Goal: Transaction & Acquisition: Purchase product/service

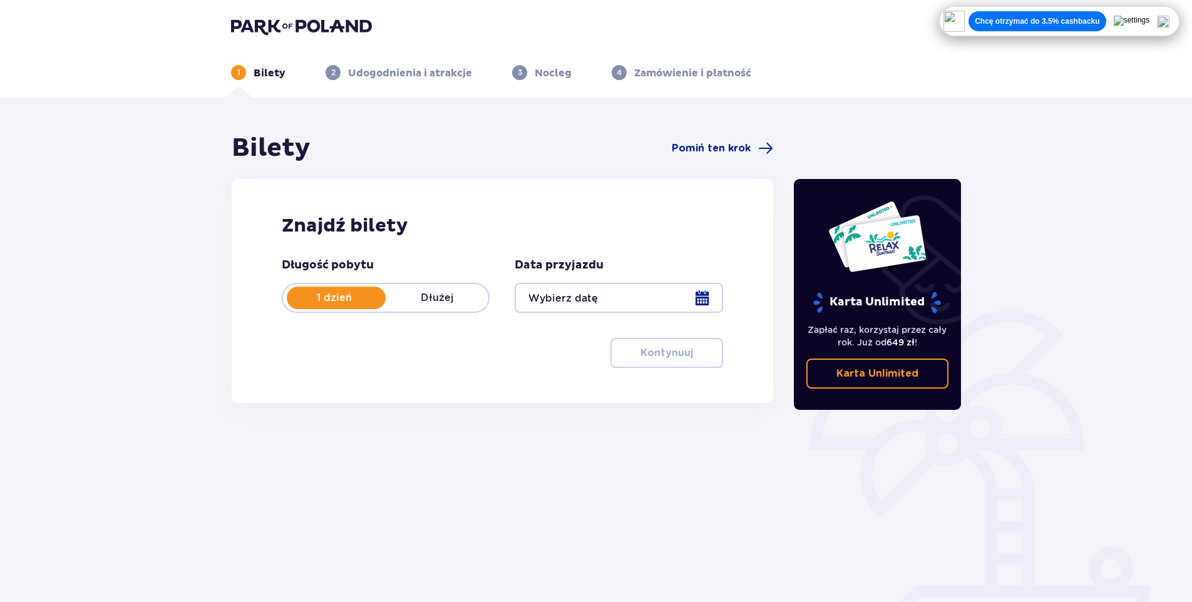
click at [403, 373] on div "Znajdź bilety Długość pobytu 1 dzień Dłużej Data przyjazdu Kontynuuj" at bounding box center [503, 291] width 542 height 224
click at [566, 293] on div at bounding box center [619, 298] width 208 height 30
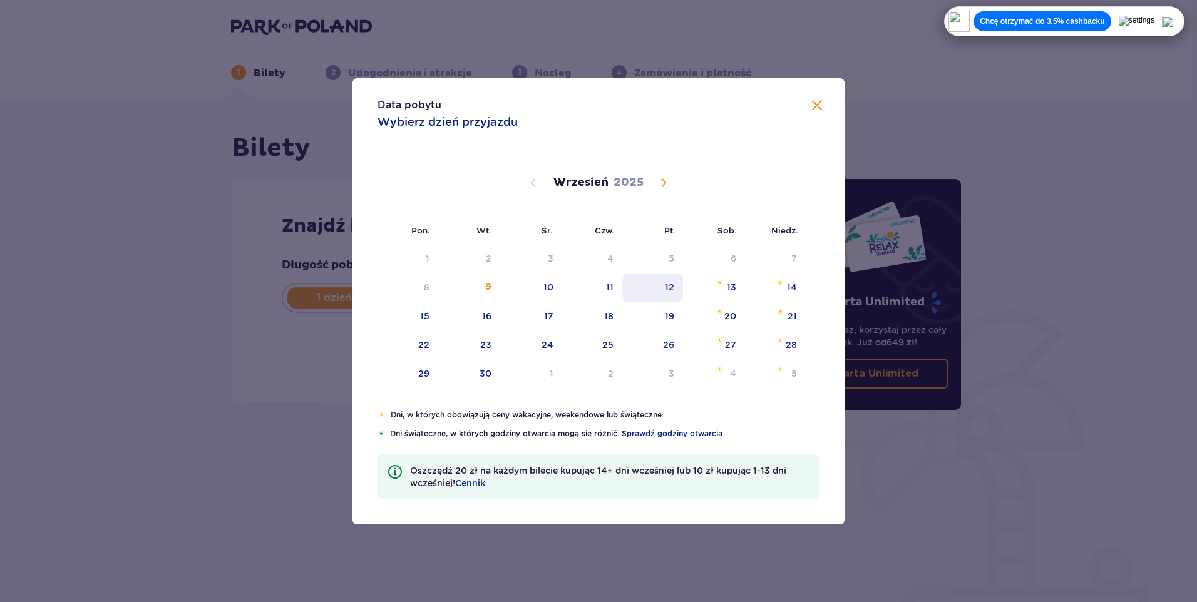
click at [668, 287] on div "12" at bounding box center [669, 287] width 9 height 13
type input "[DATE]"
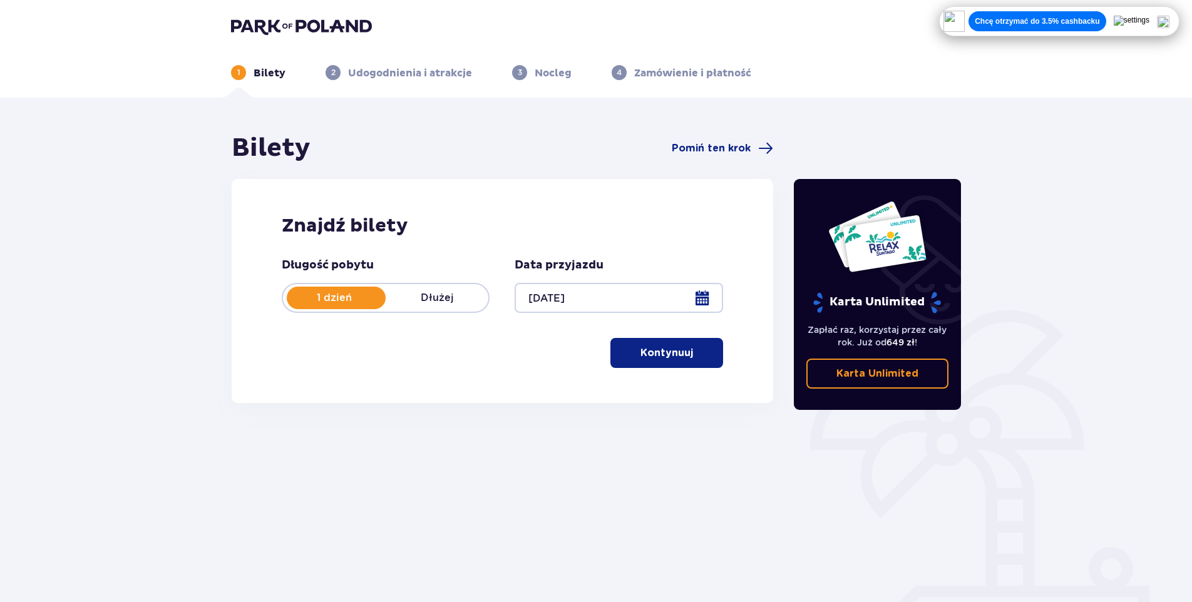
click at [664, 361] on button "Kontynuuj" at bounding box center [667, 353] width 113 height 30
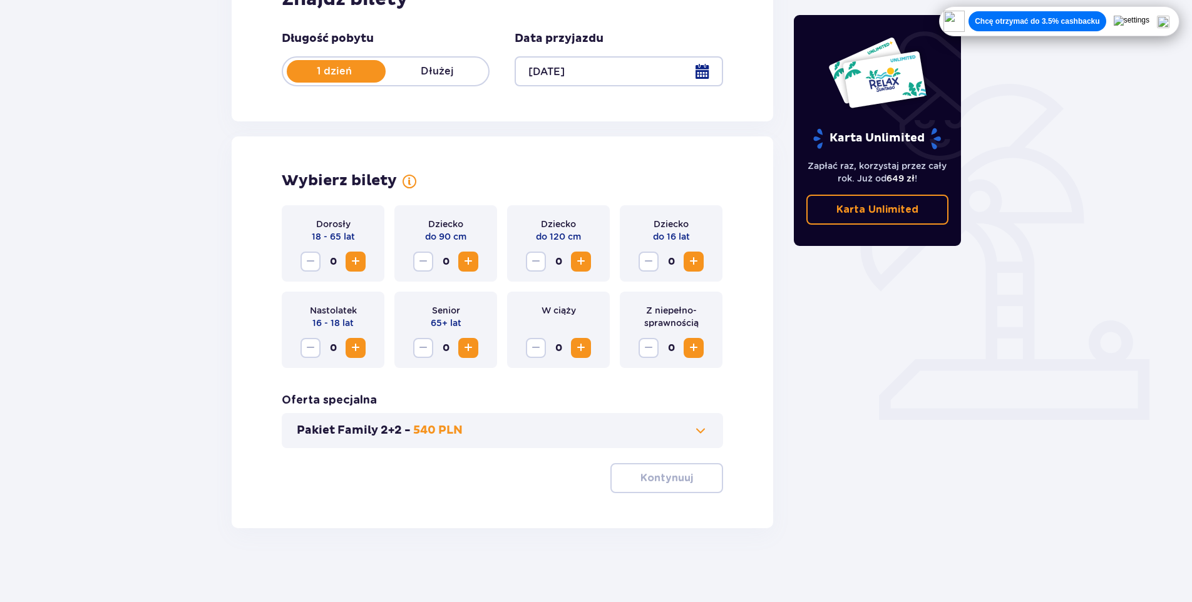
scroll to position [228, 0]
click at [357, 264] on span "Increase" at bounding box center [355, 260] width 15 height 15
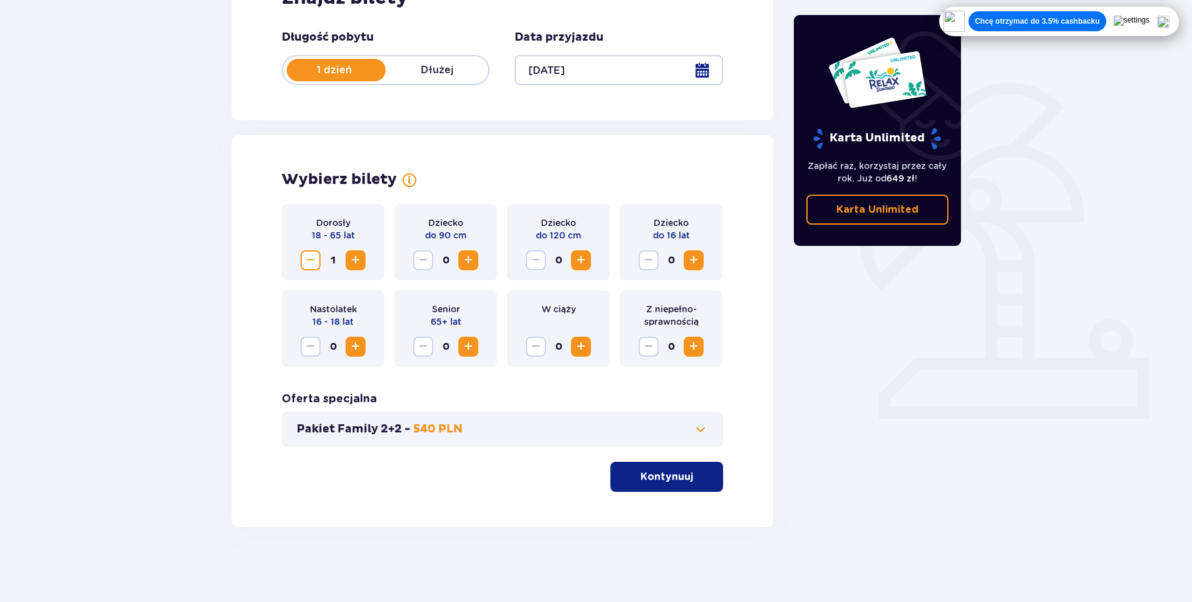
click at [358, 267] on span "Increase" at bounding box center [355, 260] width 15 height 15
click at [641, 487] on button "Kontynuuj" at bounding box center [667, 477] width 113 height 30
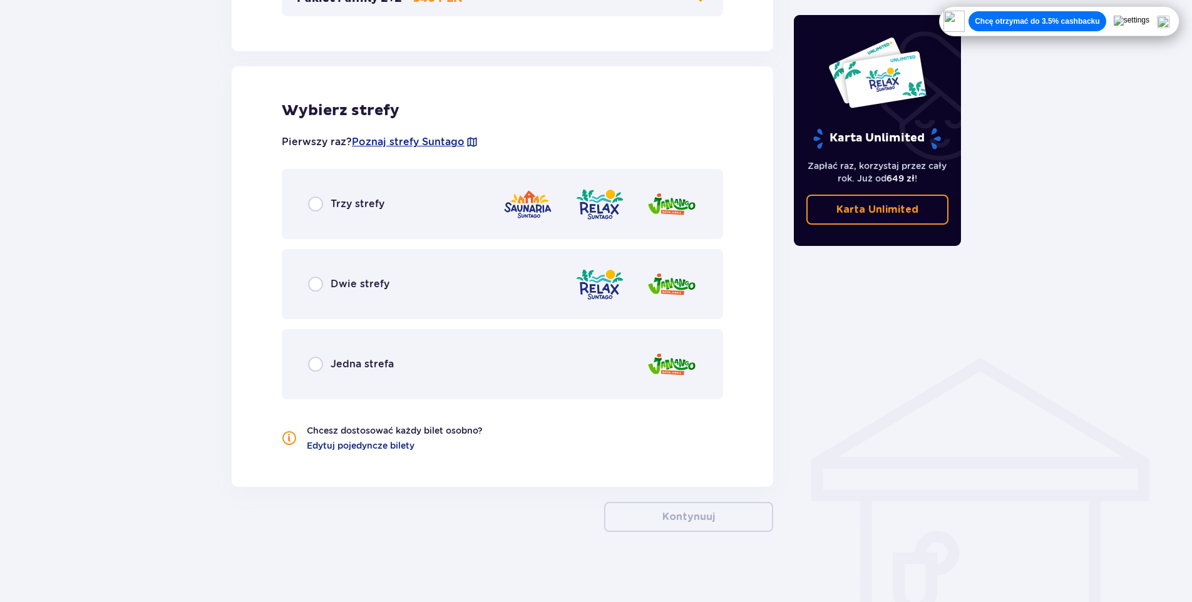
scroll to position [664, 0]
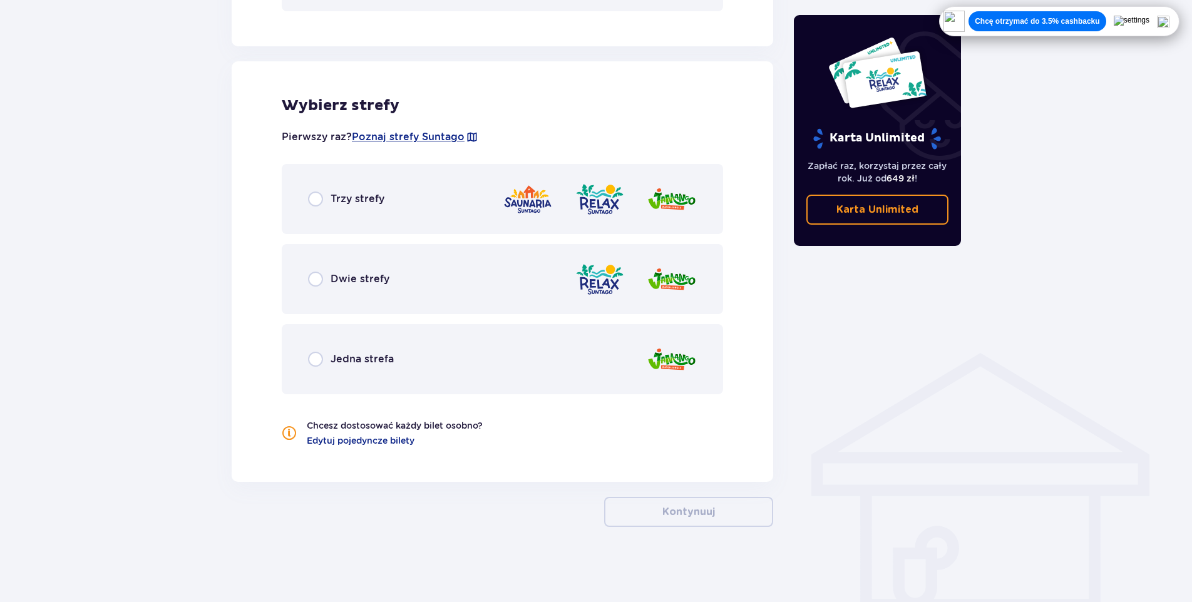
click at [298, 182] on div "Trzy strefy" at bounding box center [503, 199] width 442 height 70
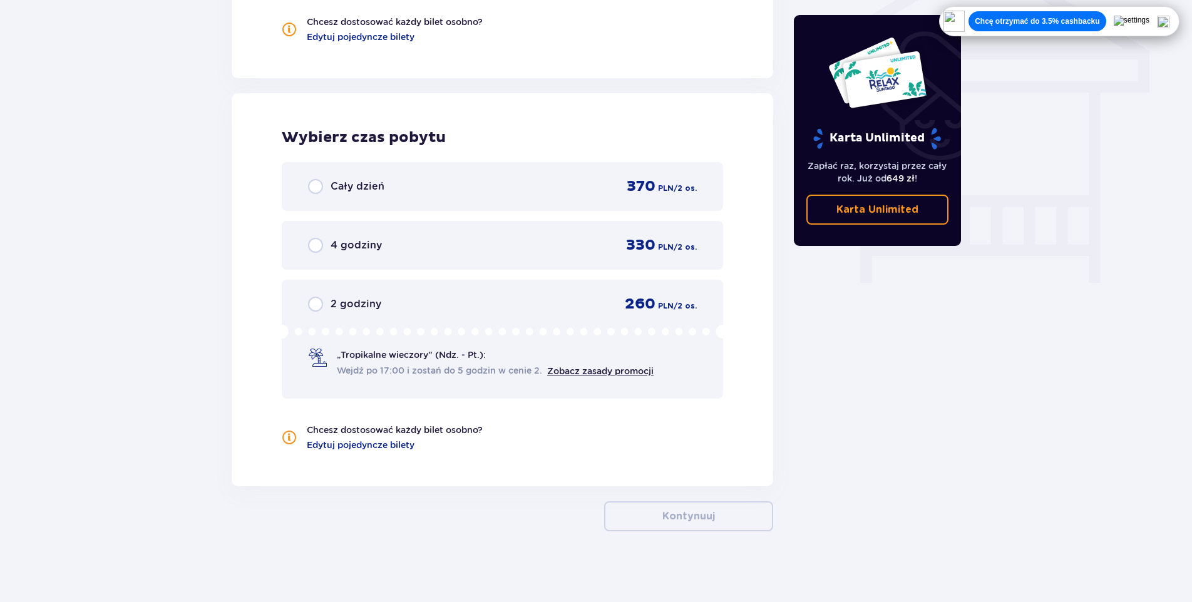
scroll to position [1072, 0]
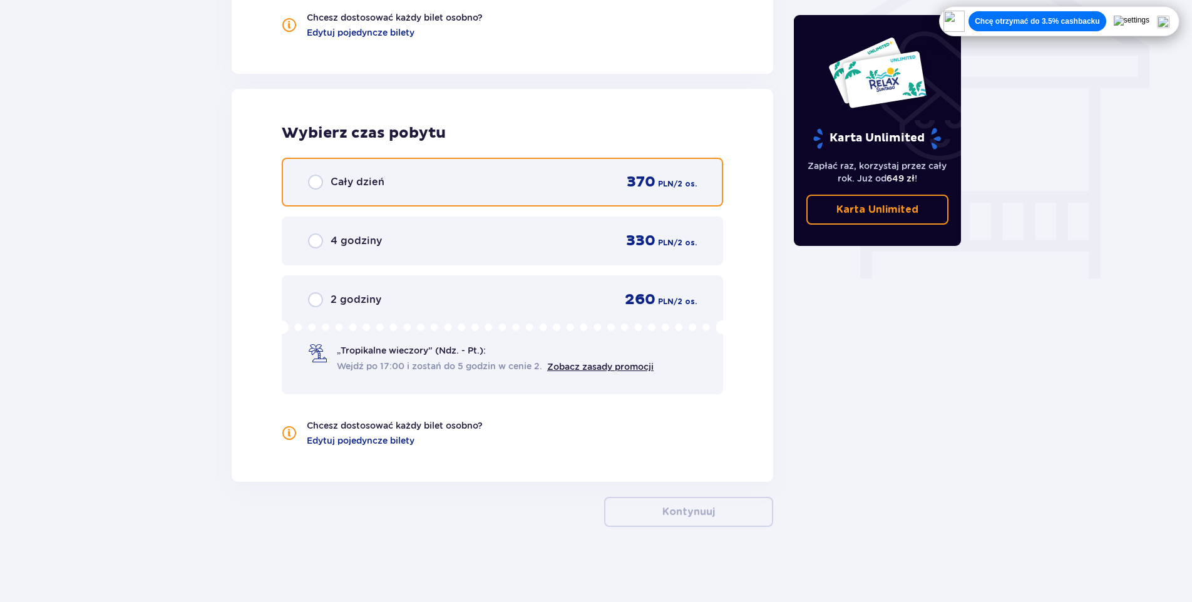
click at [311, 178] on input "radio" at bounding box center [315, 182] width 15 height 15
radio input "true"
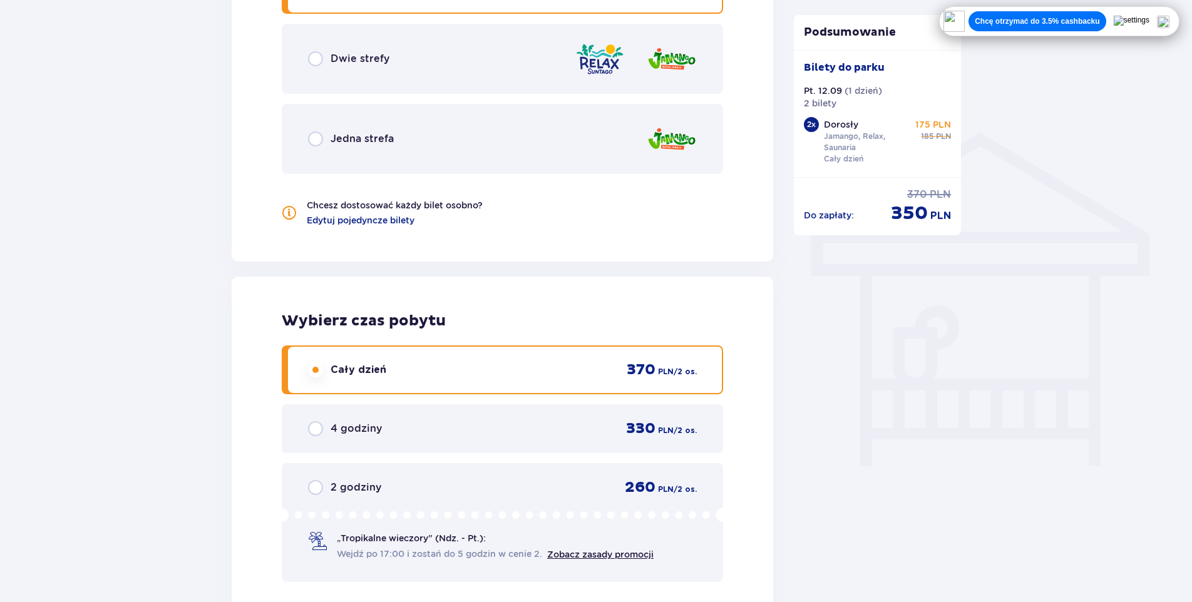
scroll to position [1142, 0]
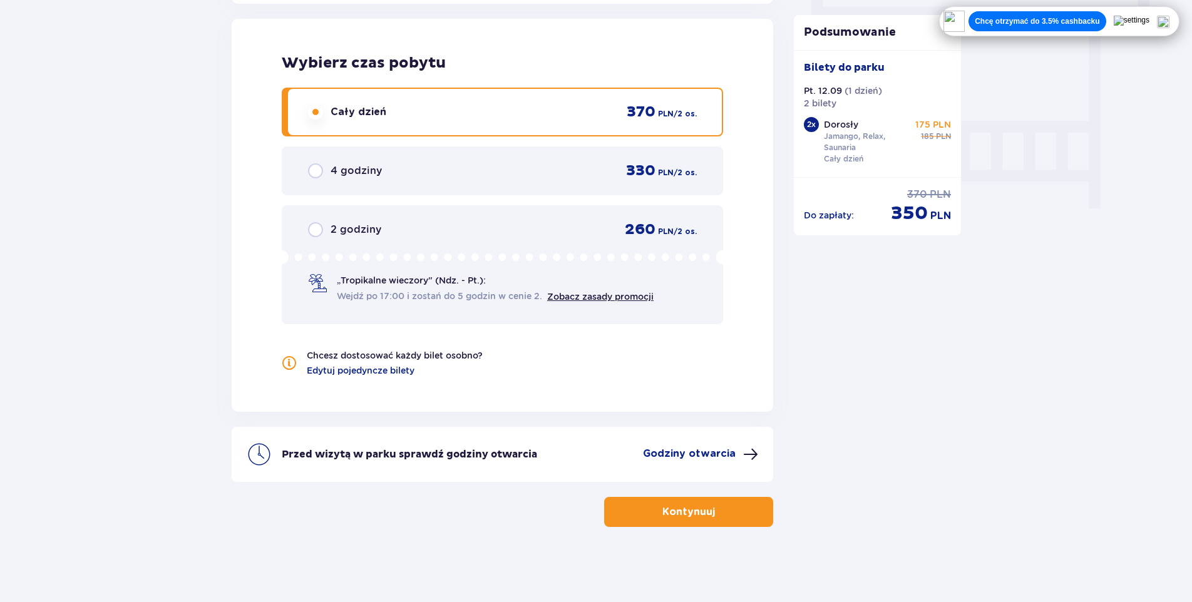
click at [685, 507] on p "Kontynuuj" at bounding box center [689, 512] width 53 height 14
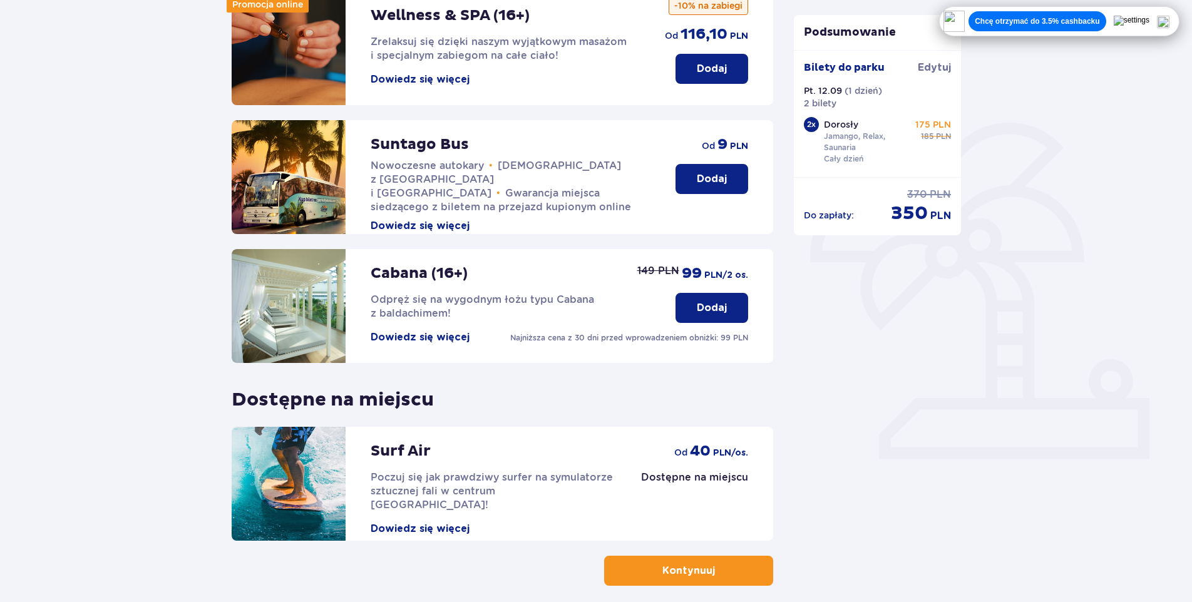
scroll to position [247, 0]
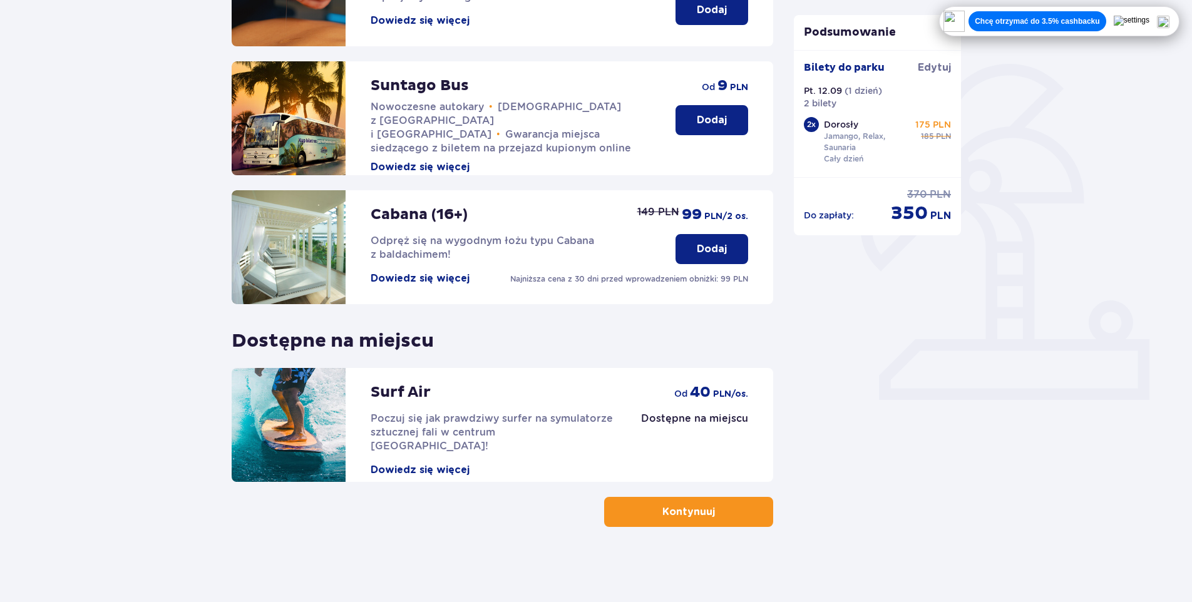
click at [669, 507] on p "Kontynuuj" at bounding box center [689, 512] width 53 height 14
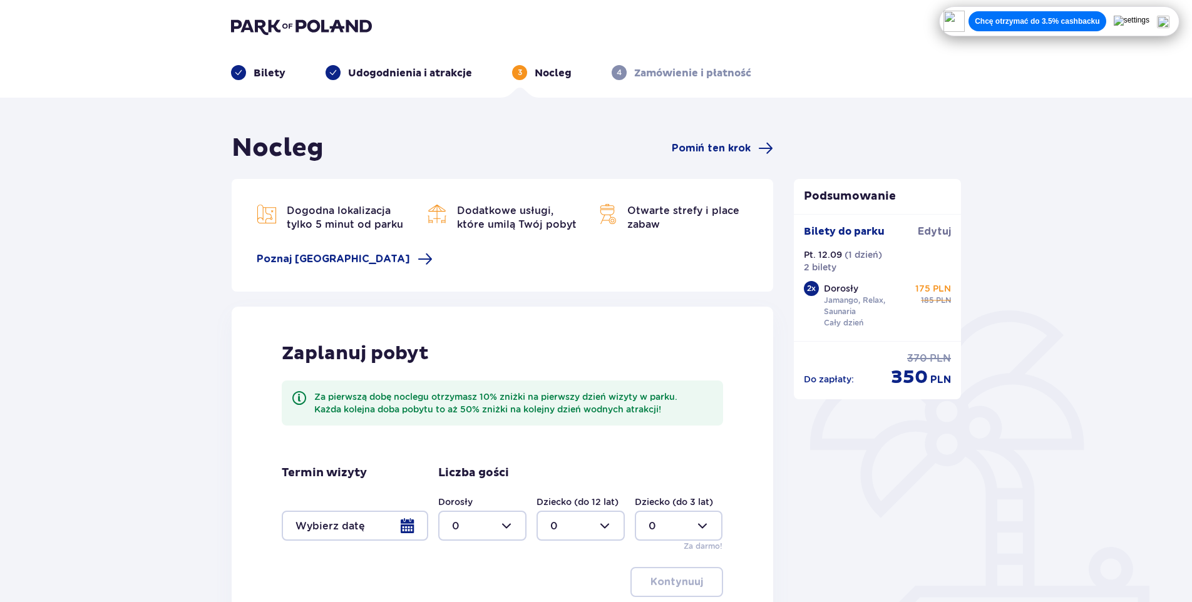
scroll to position [150, 0]
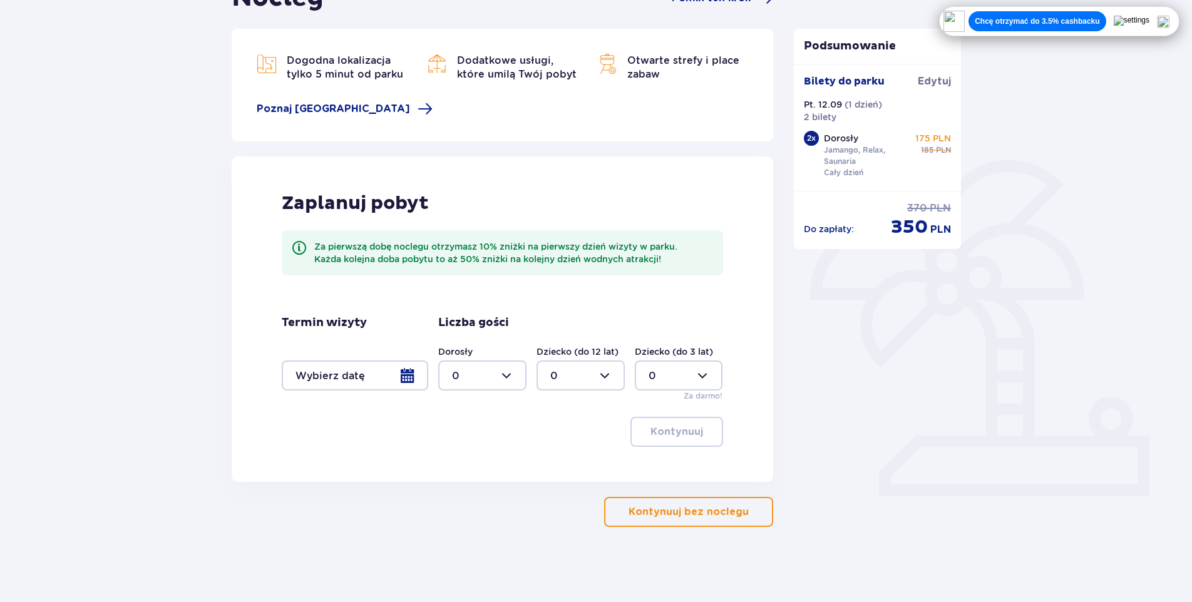
click at [692, 519] on p "Kontynuuj bez noclegu" at bounding box center [689, 512] width 120 height 14
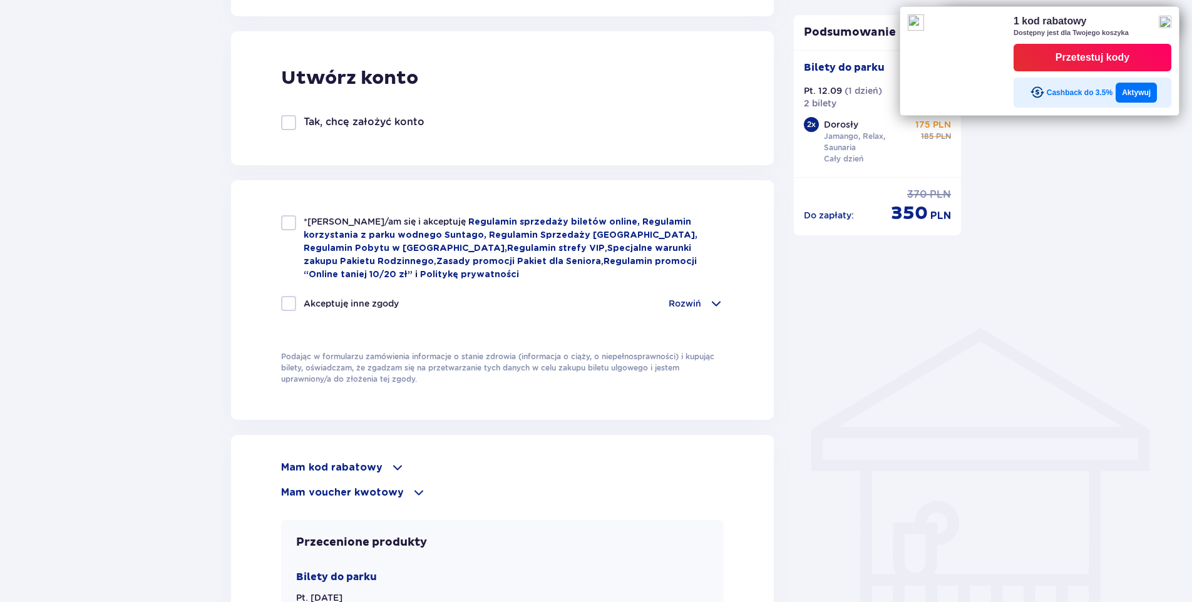
scroll to position [877, 0]
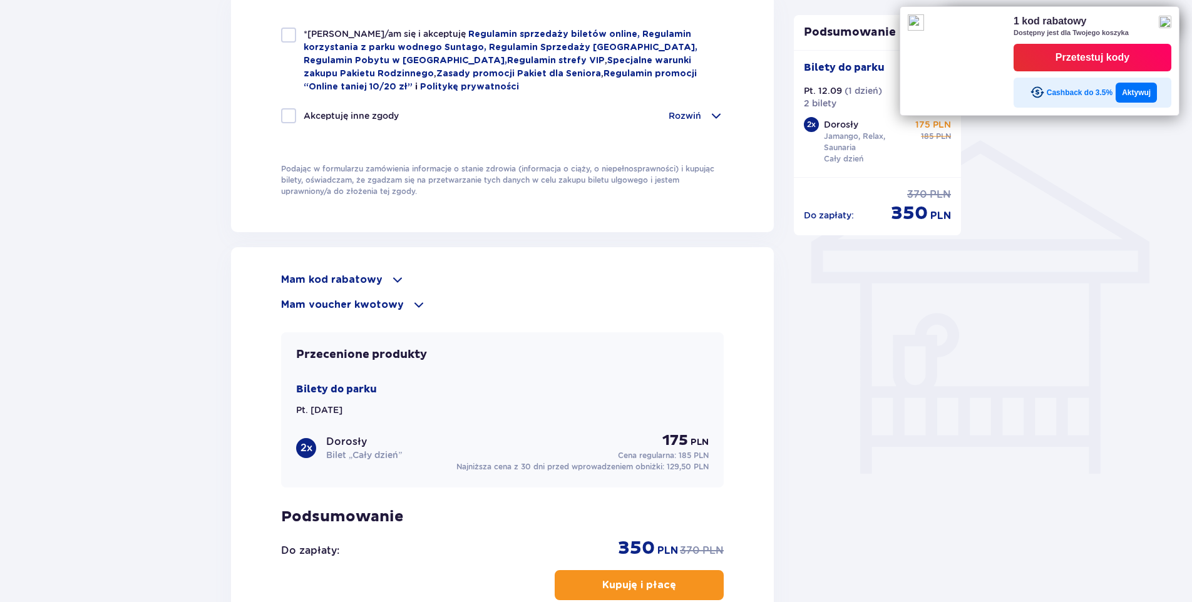
click at [359, 273] on p "Mam kod rabatowy" at bounding box center [331, 280] width 101 height 14
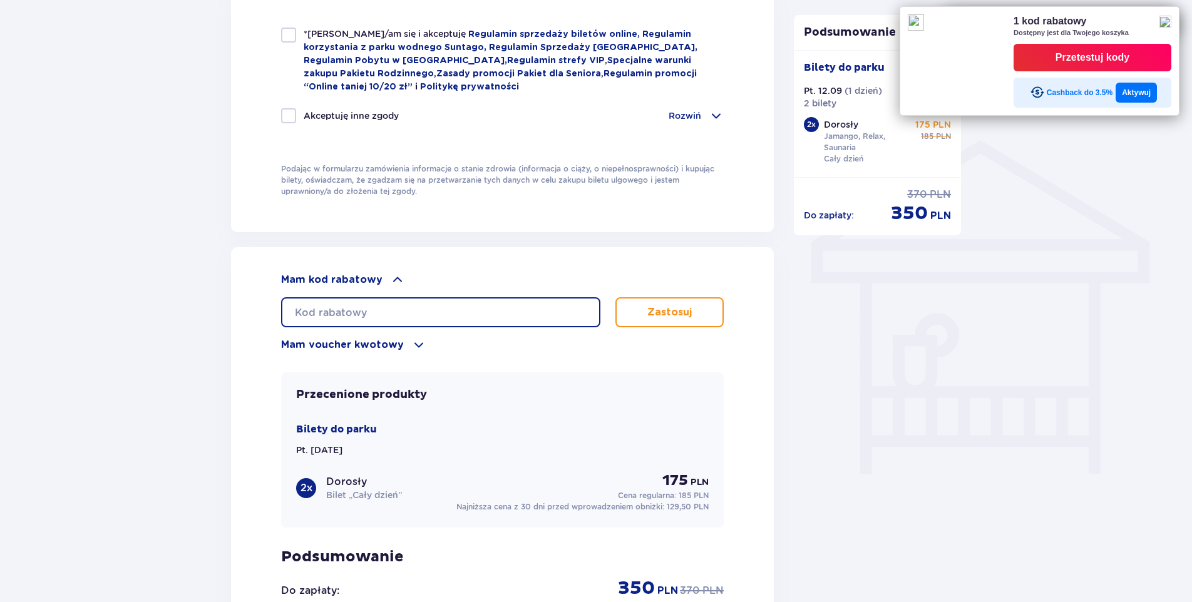
click at [380, 301] on input "text" at bounding box center [440, 312] width 319 height 30
type input "s"
type input "STUDENT30"
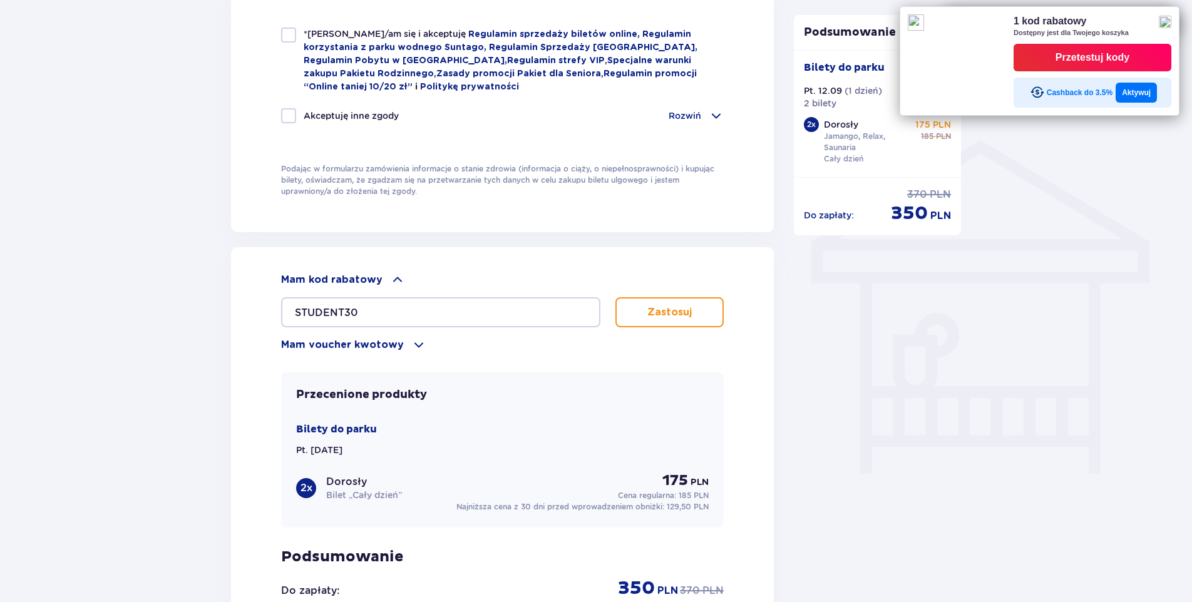
click at [643, 306] on button "Zastosuj" at bounding box center [670, 312] width 108 height 30
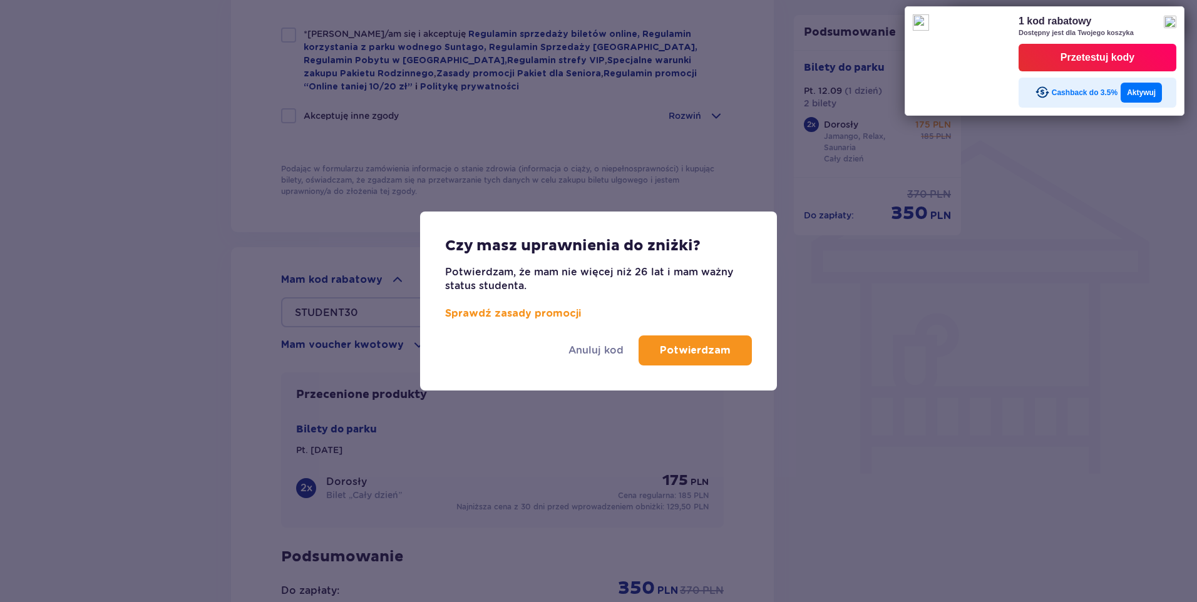
click at [706, 356] on p "Potwierdzam" at bounding box center [695, 351] width 71 height 14
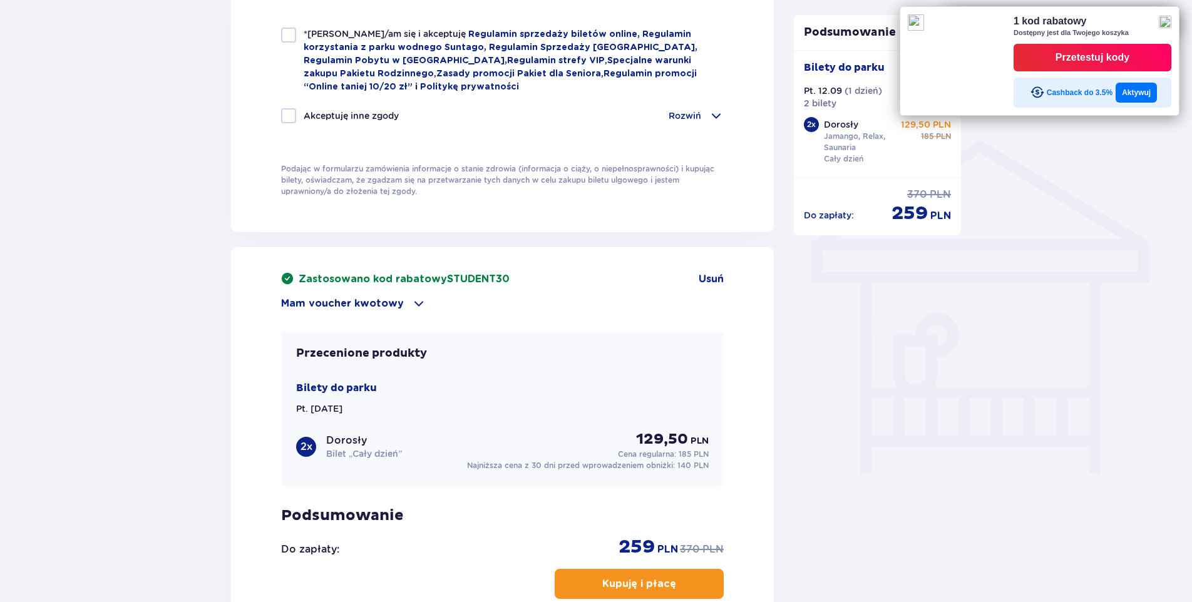
scroll to position [939, 0]
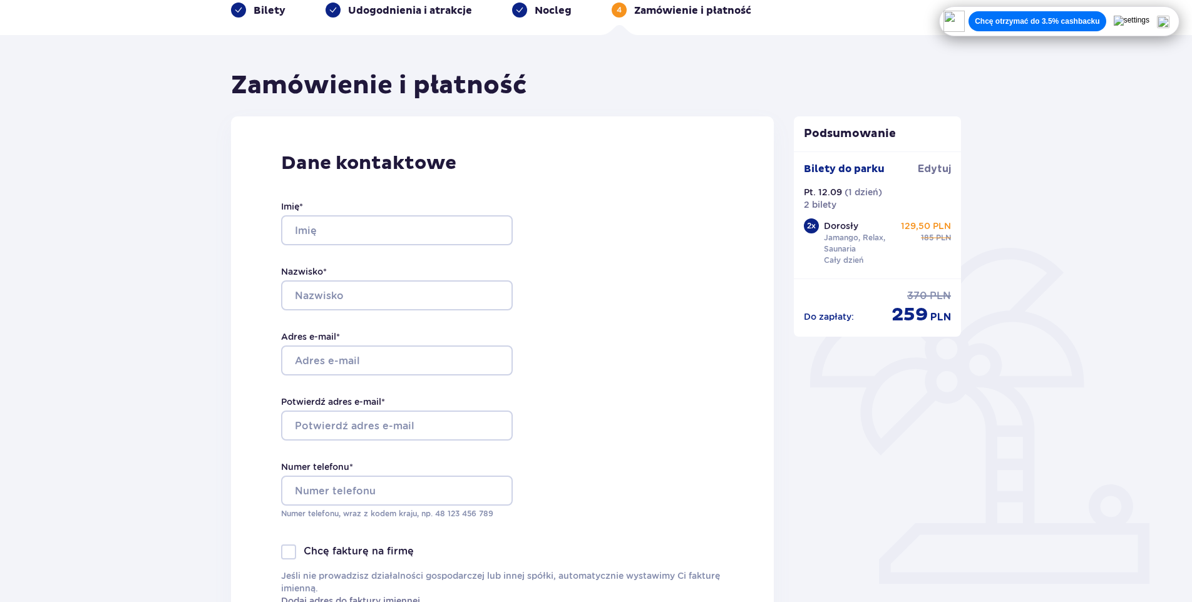
scroll to position [0, 0]
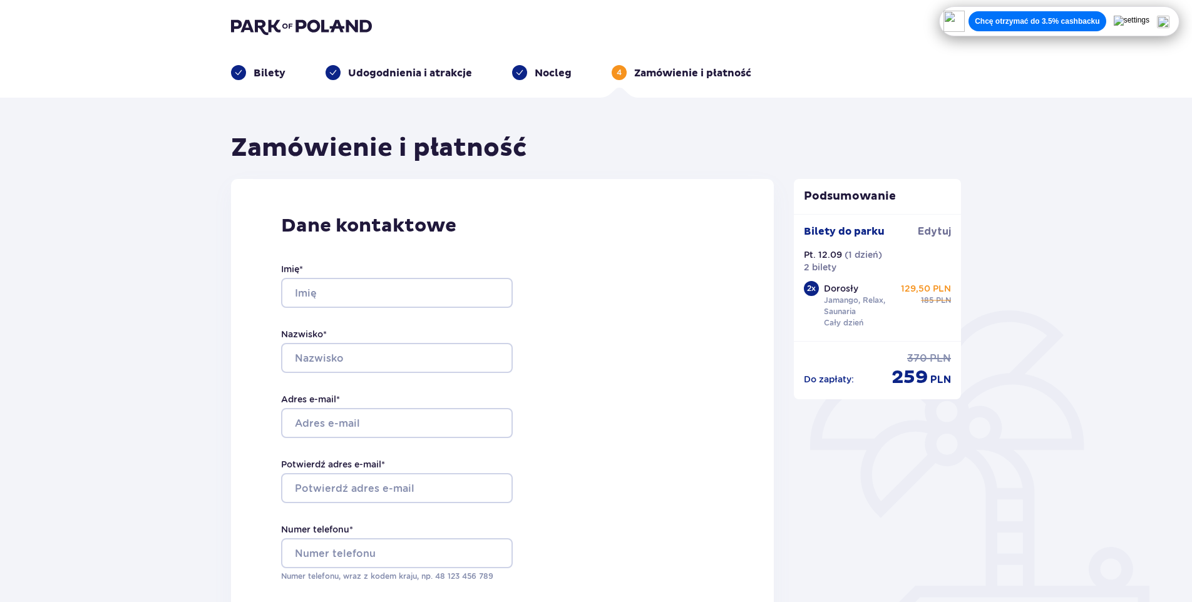
click at [269, 70] on p "Bilety" at bounding box center [270, 73] width 32 height 14
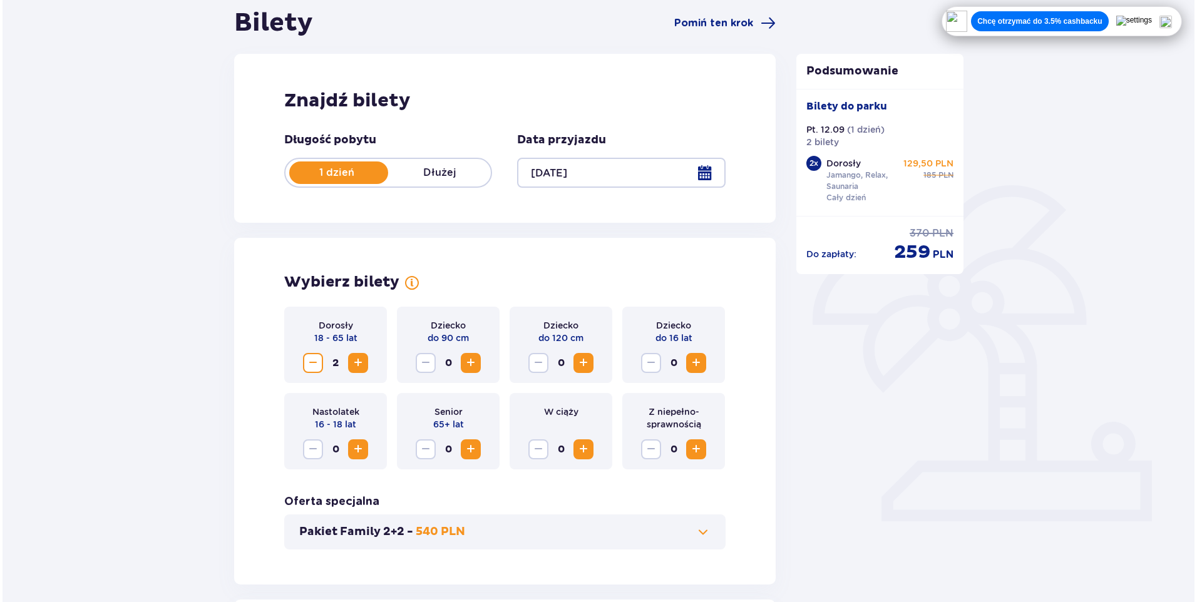
scroll to position [188, 0]
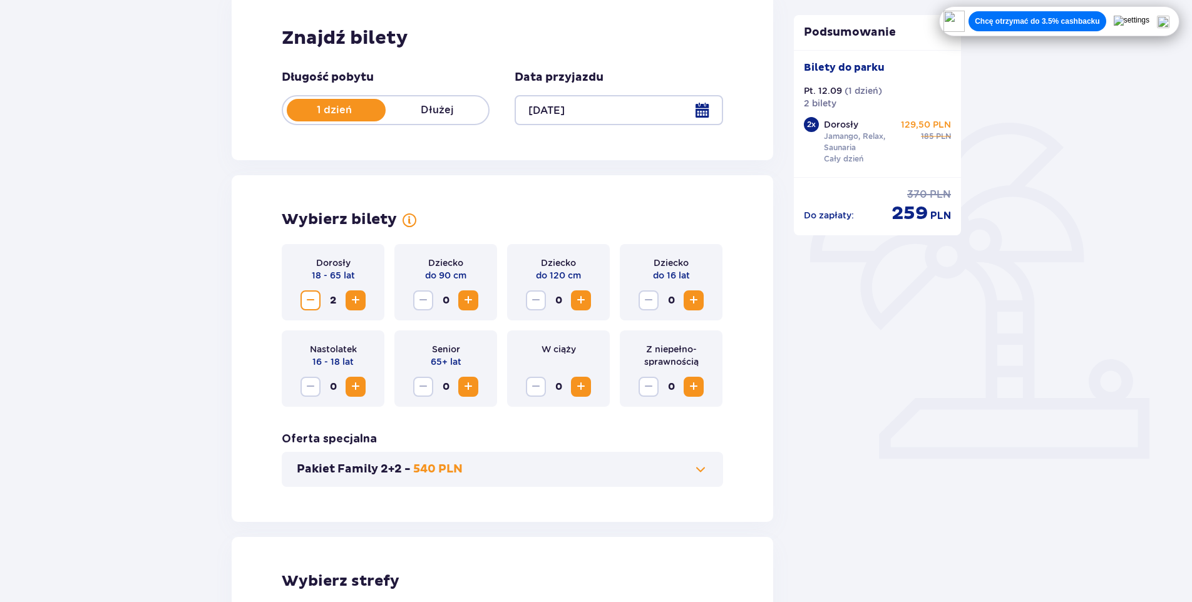
click at [640, 106] on div at bounding box center [619, 110] width 208 height 30
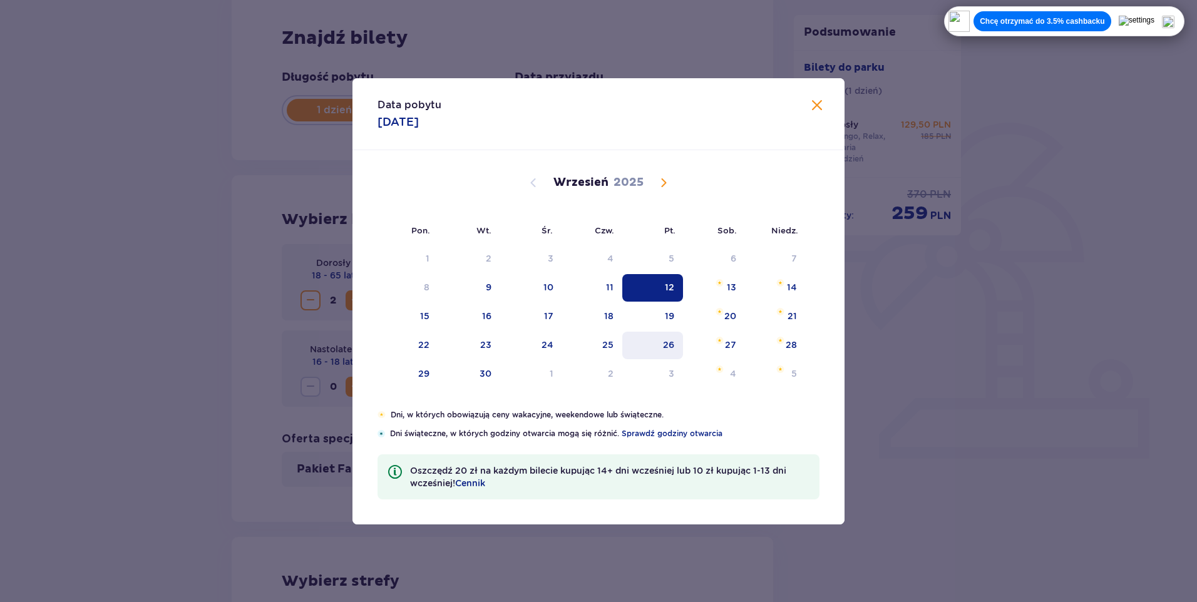
click at [670, 344] on div "26" at bounding box center [668, 345] width 11 height 13
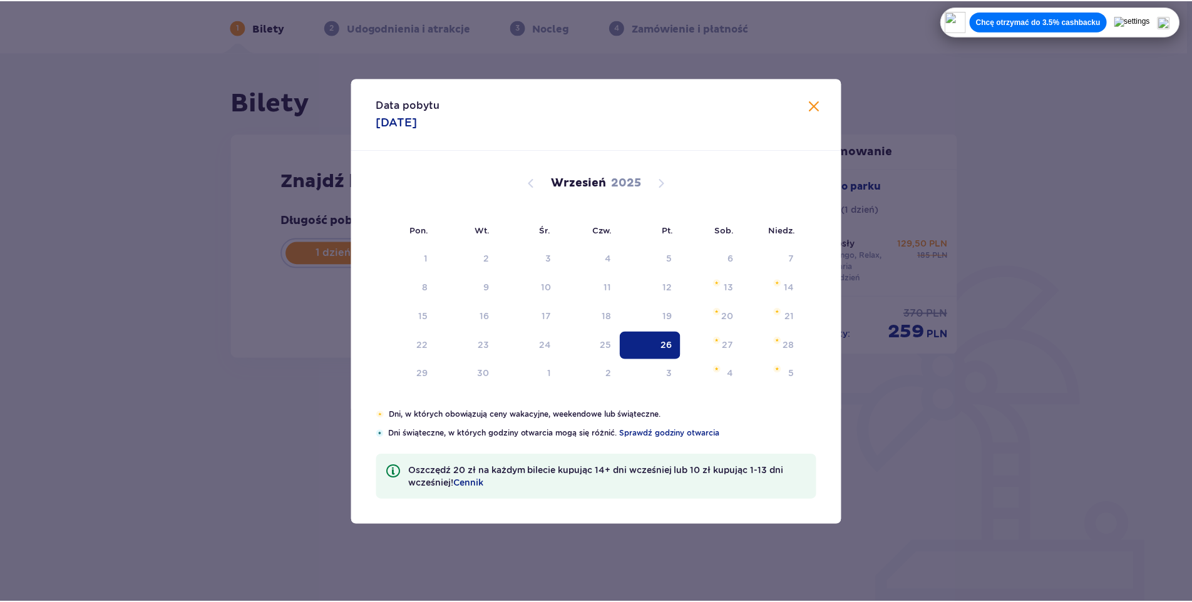
scroll to position [45, 0]
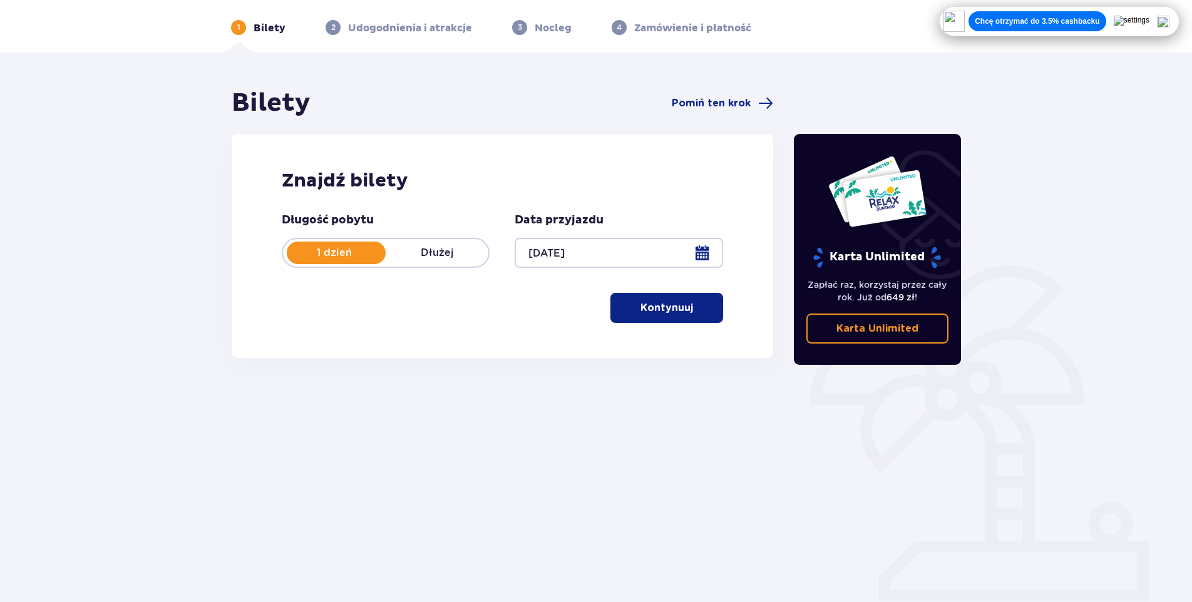
click at [704, 262] on div at bounding box center [619, 253] width 208 height 30
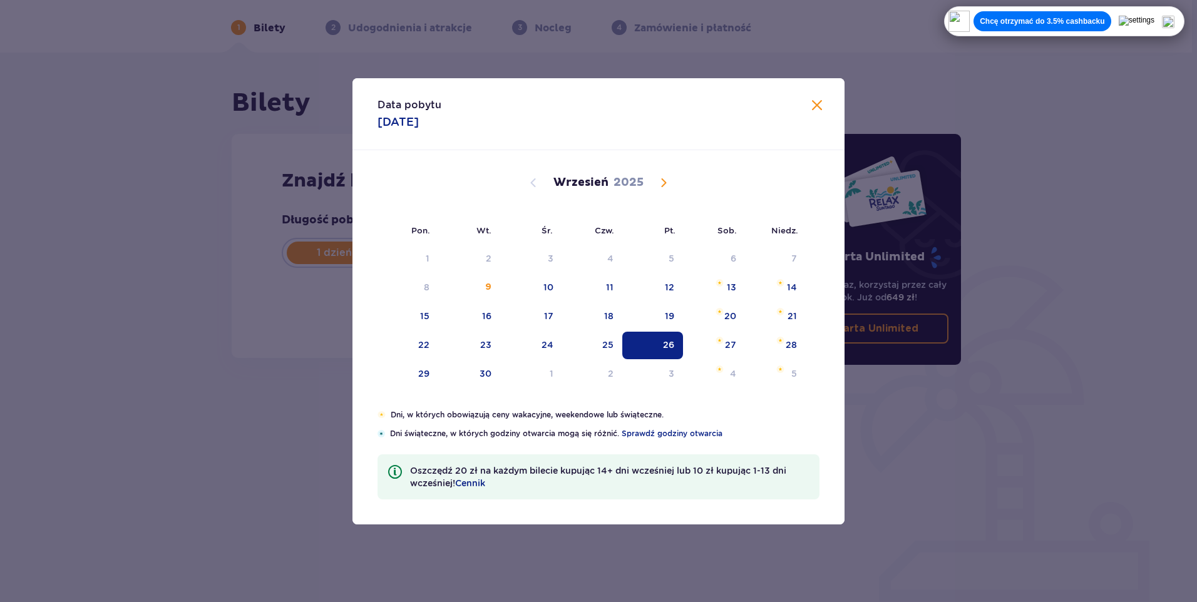
click at [818, 108] on span at bounding box center [817, 105] width 15 height 15
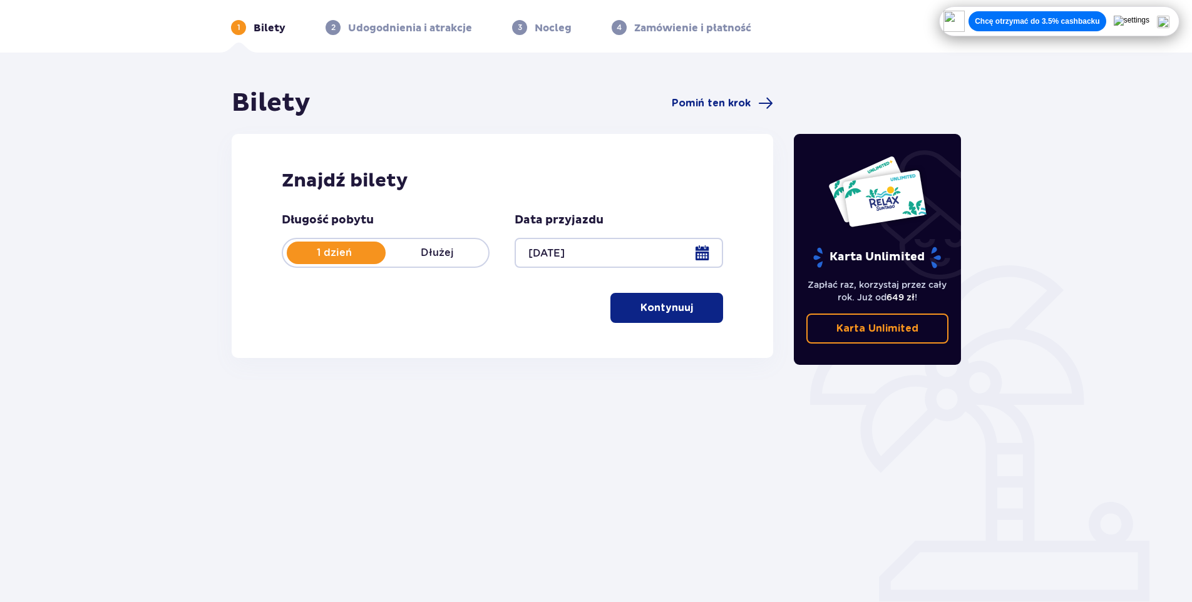
click at [682, 19] on div "1 Bilety 2 Udogodnienia i atrakcje 3 Nocleg 4 Zamówienie i płatność" at bounding box center [596, 12] width 750 height 45
click at [675, 30] on p "Zamówienie i płatność" at bounding box center [692, 28] width 117 height 14
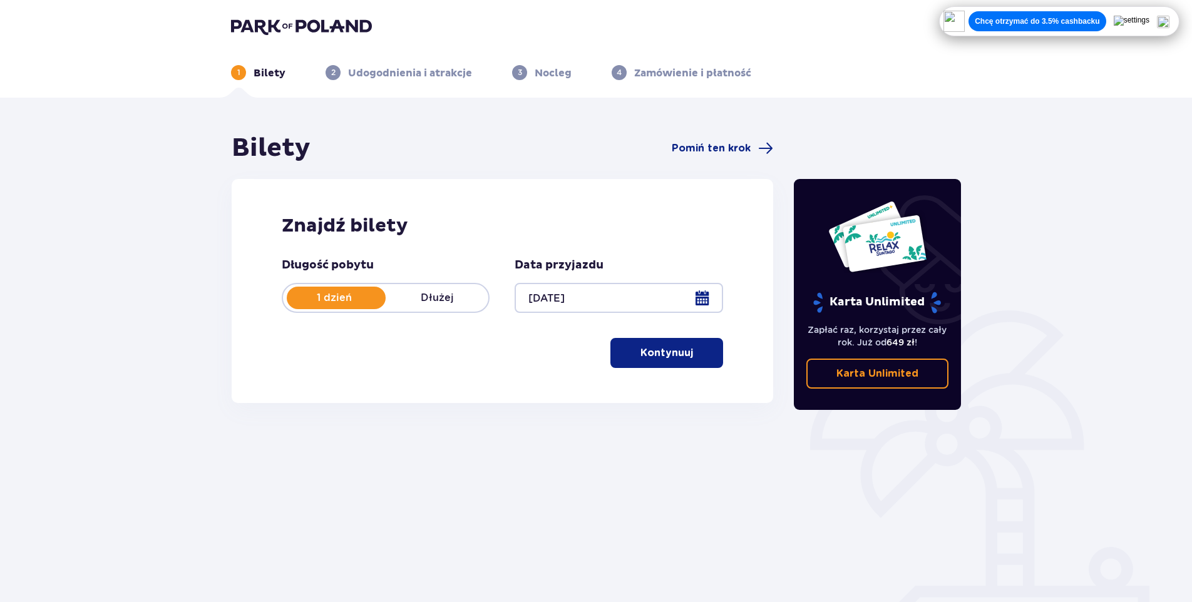
click at [1168, 23] on img at bounding box center [1163, 22] width 13 height 13
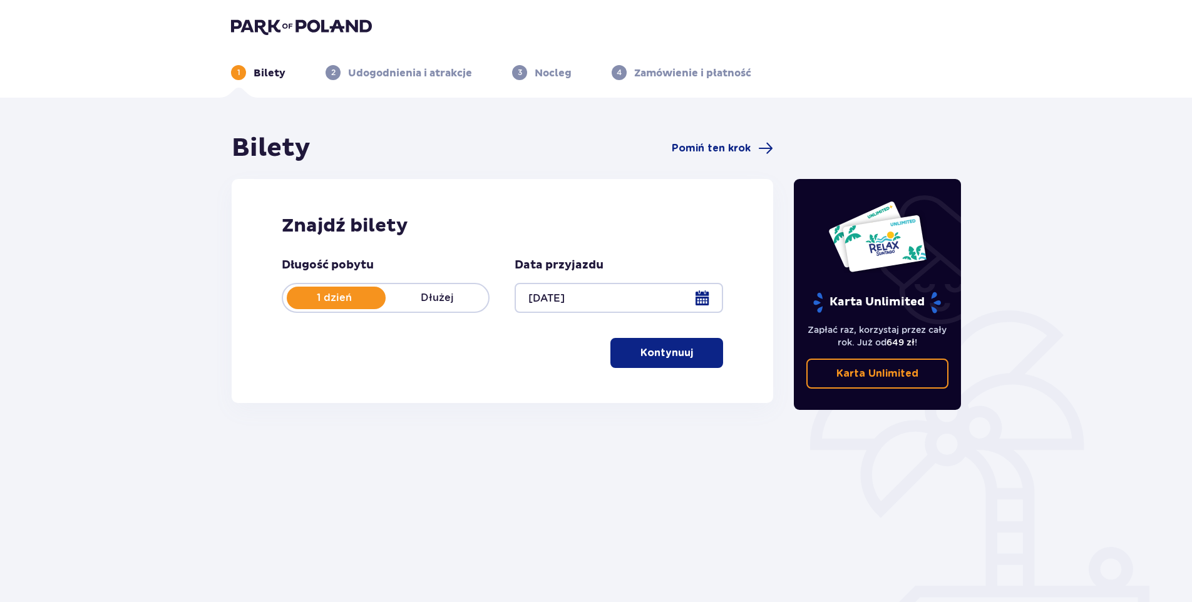
click at [697, 299] on div at bounding box center [619, 298] width 208 height 30
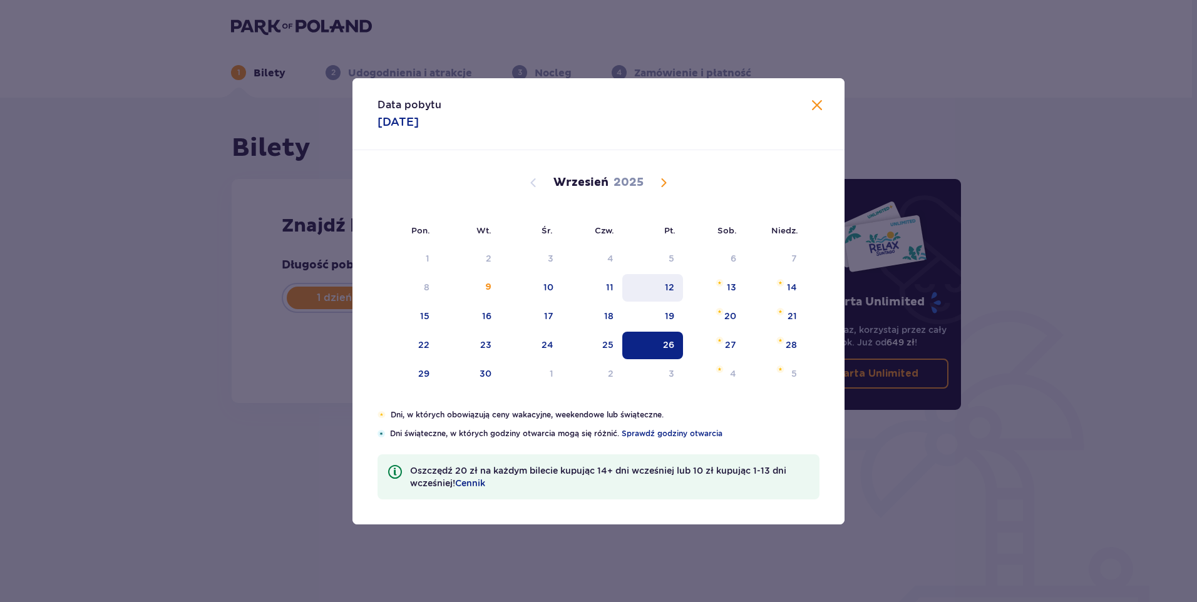
click at [676, 294] on div "12" at bounding box center [653, 288] width 61 height 28
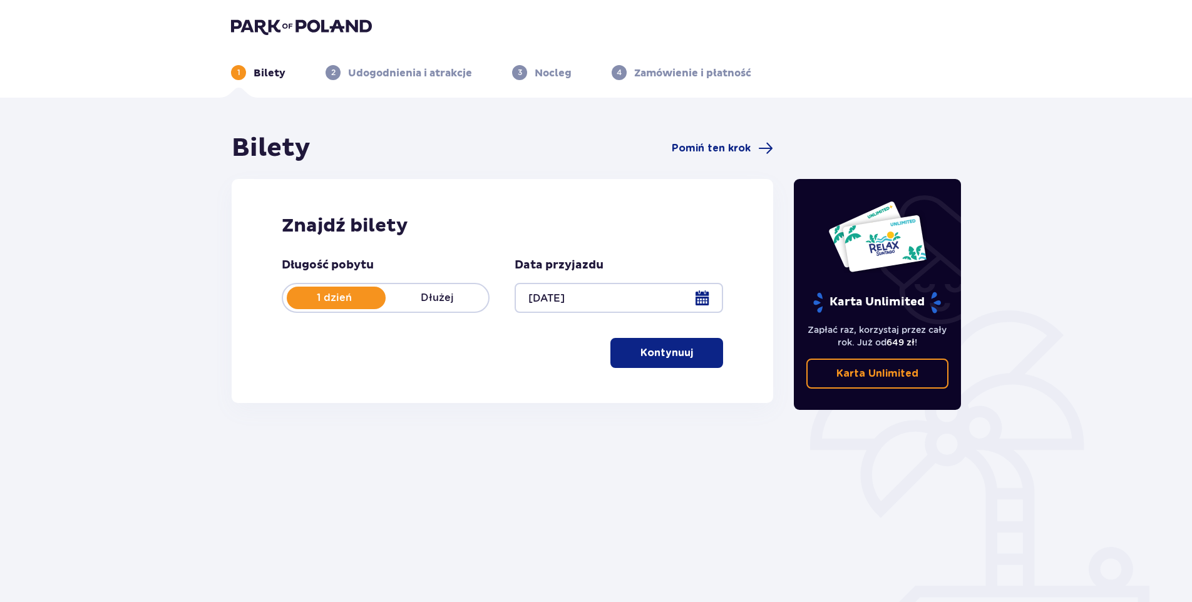
click at [710, 296] on div at bounding box center [619, 298] width 208 height 30
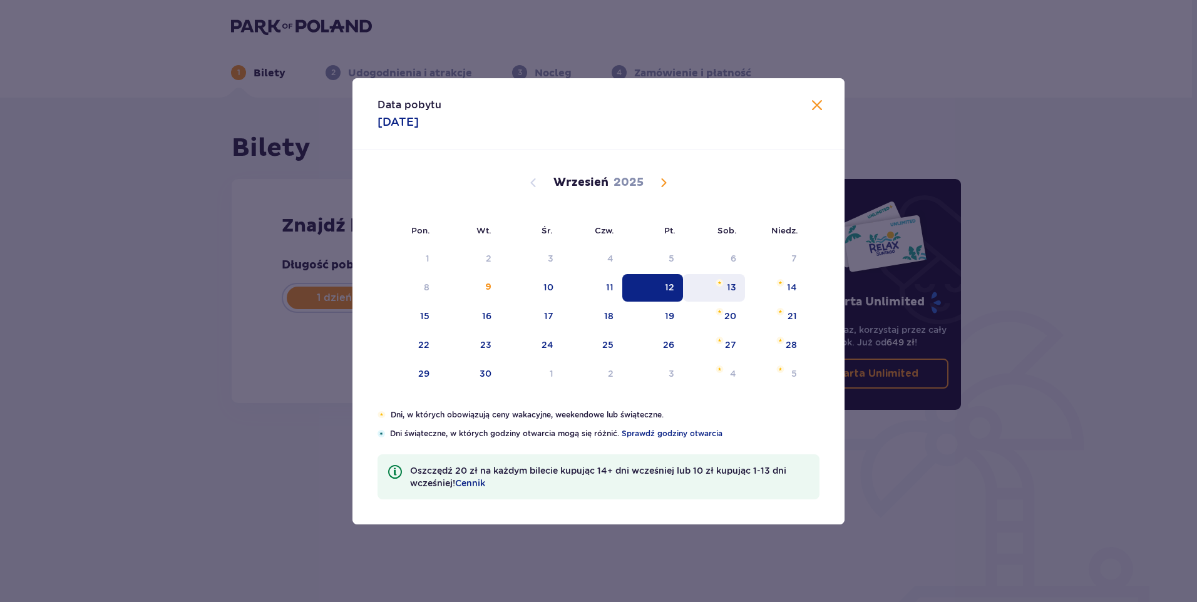
click at [722, 293] on div "13" at bounding box center [714, 288] width 62 height 28
type input "[DATE]"
